Goal: Information Seeking & Learning: Learn about a topic

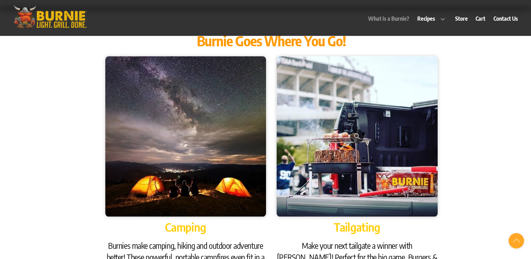
scroll to position [664, 0]
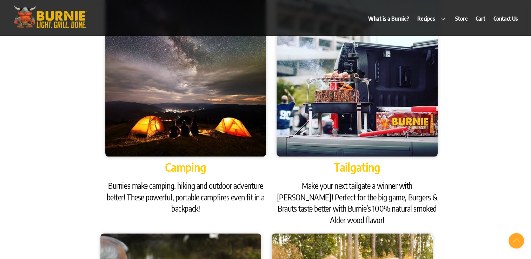
scroll to position [723, 0]
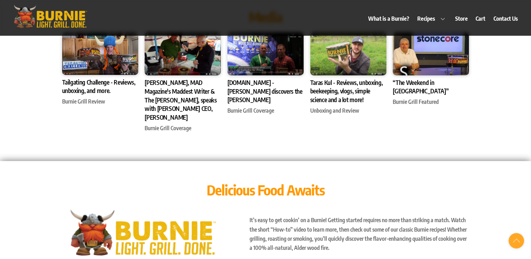
scroll to position [2022, 0]
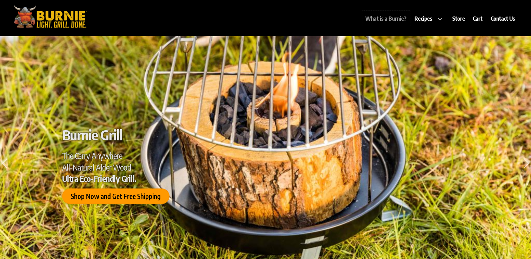
click at [410, 18] on link "What is a Burnie?" at bounding box center [386, 19] width 48 height 16
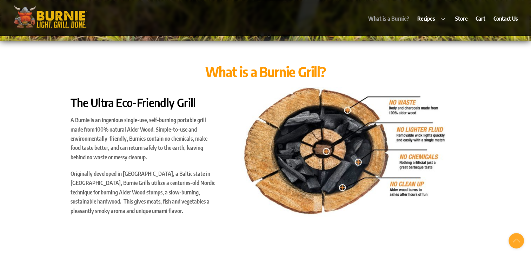
scroll to position [259, 0]
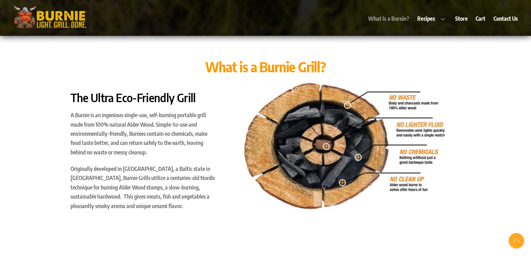
click at [49, 19] on img at bounding box center [50, 17] width 81 height 26
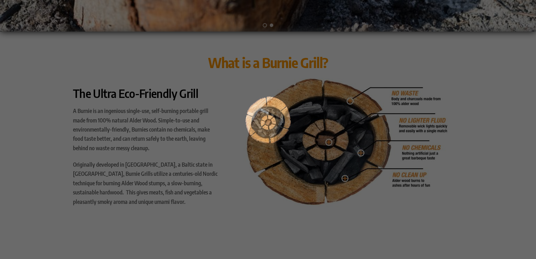
scroll to position [284, 0]
